Goal: Find specific page/section: Find specific page/section

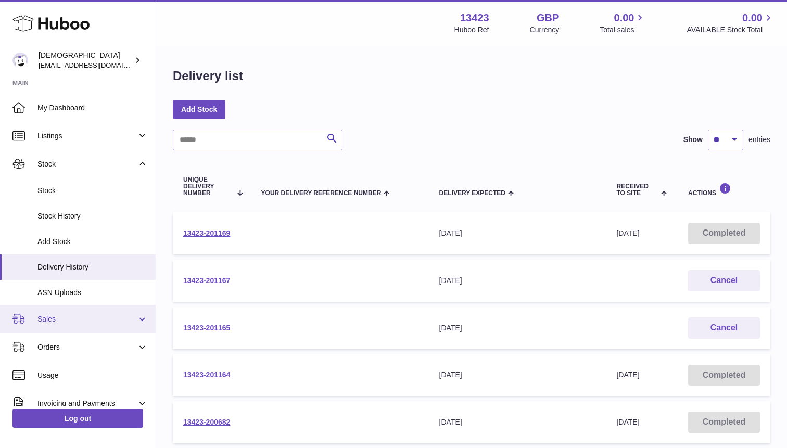
click at [57, 321] on span "Sales" at bounding box center [86, 319] width 99 height 10
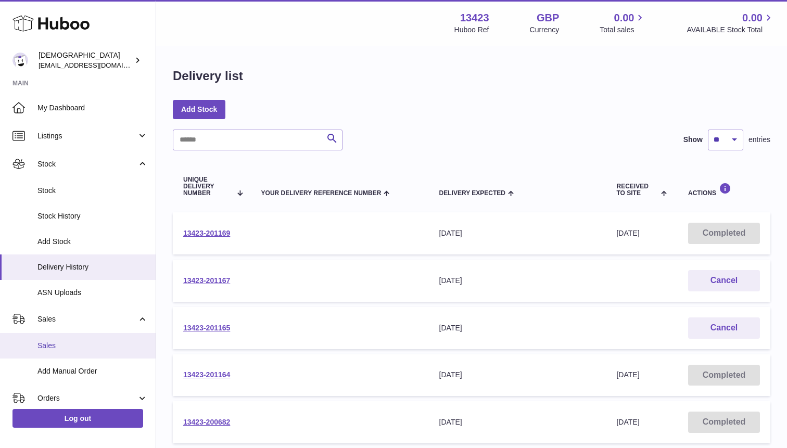
click at [57, 341] on span "Sales" at bounding box center [92, 346] width 110 height 10
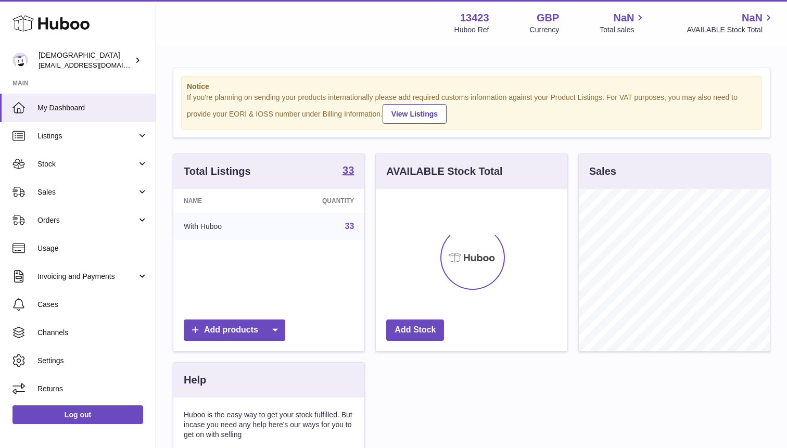
scroll to position [162, 191]
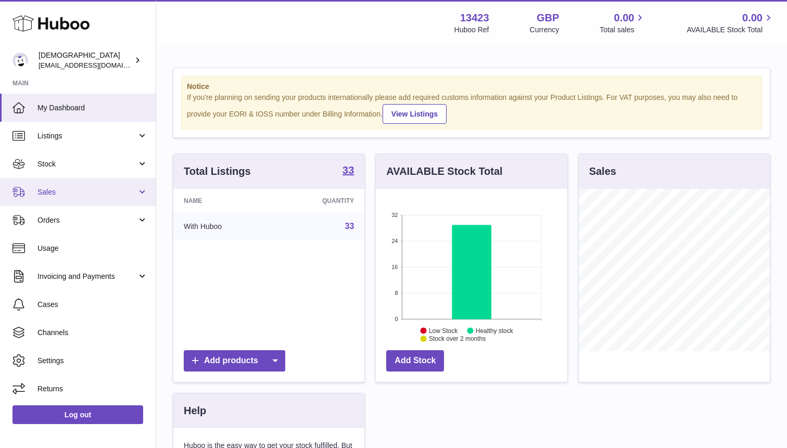
click at [65, 199] on link "Sales" at bounding box center [78, 192] width 156 height 28
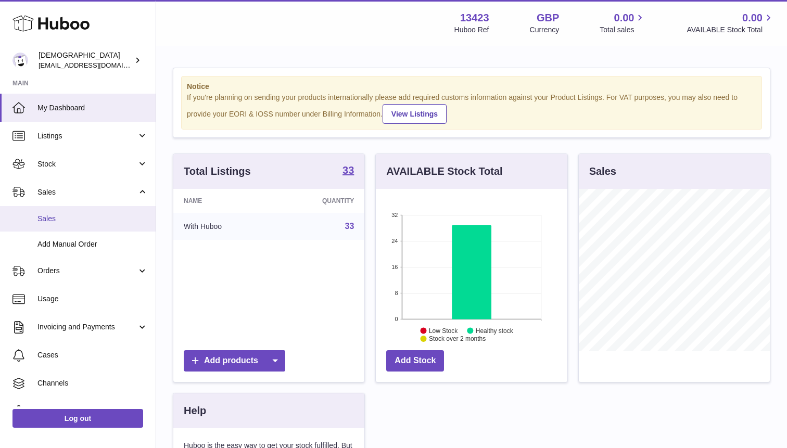
click at [65, 223] on span "Sales" at bounding box center [92, 219] width 110 height 10
